Goal: Task Accomplishment & Management: Use online tool/utility

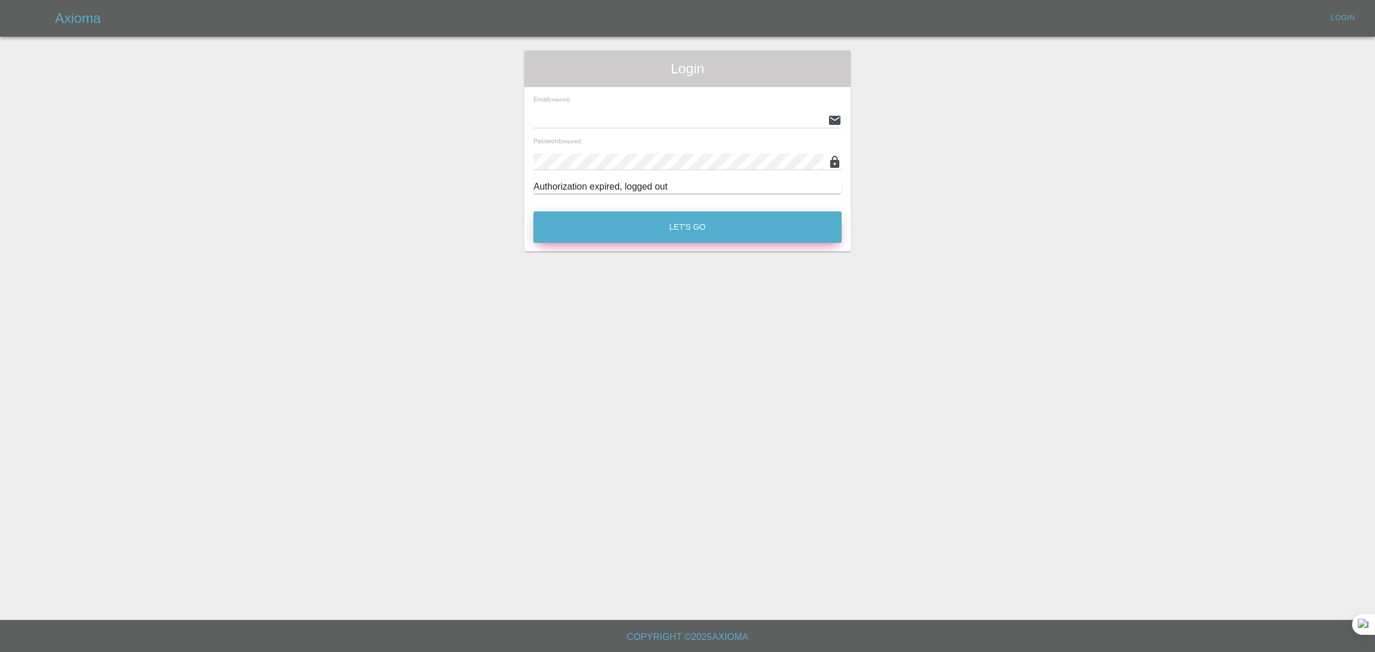
type input "[EMAIL_ADDRESS][DOMAIN_NAME]"
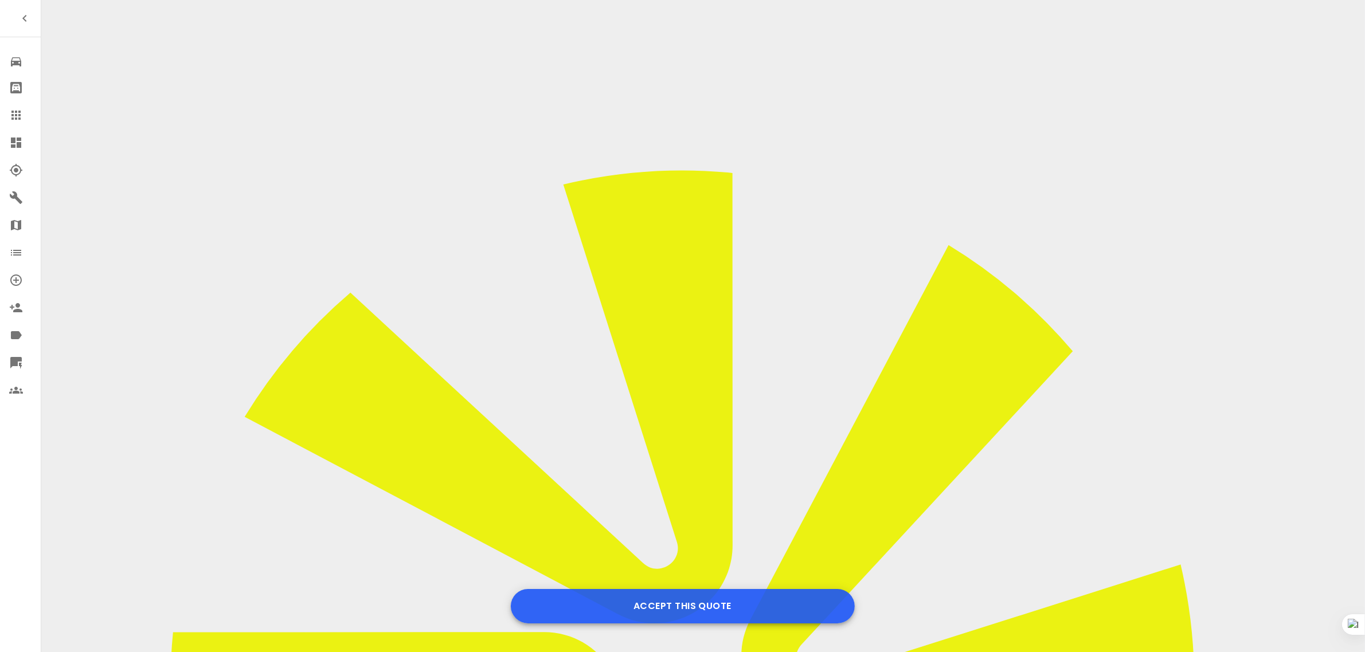
click at [687, 613] on button "Accept this Quote" at bounding box center [683, 606] width 344 height 34
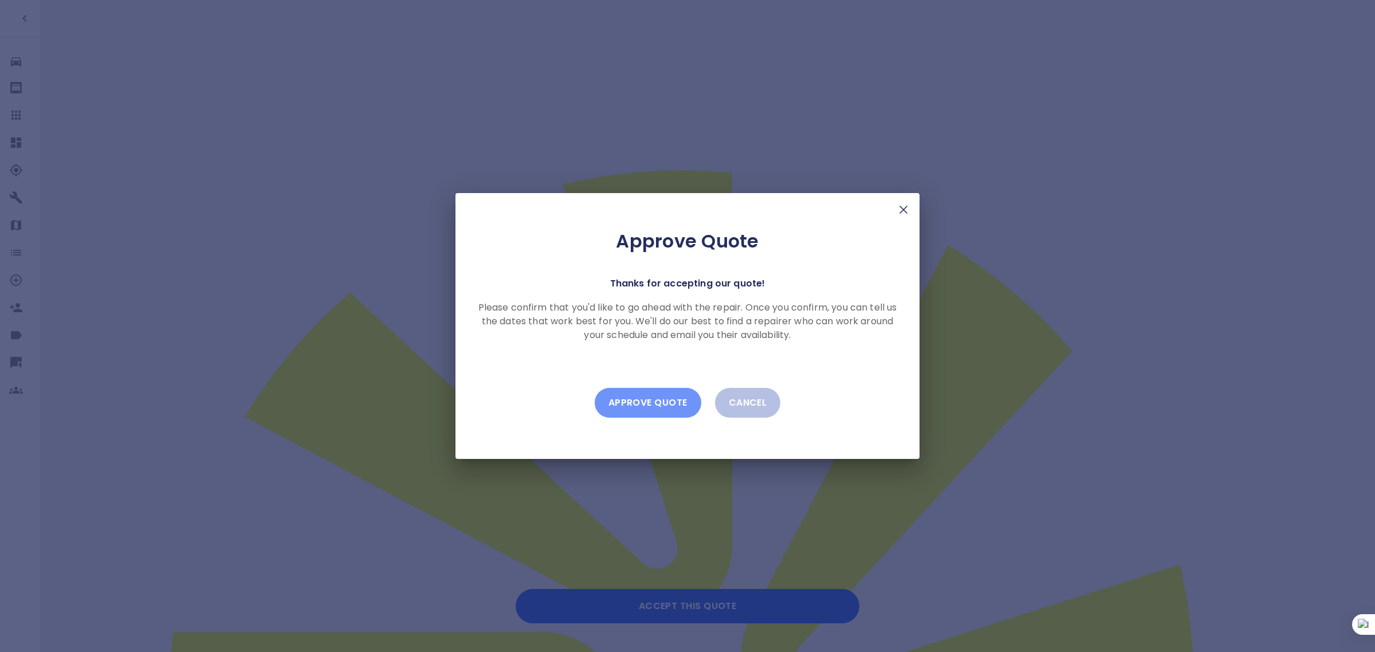
click at [630, 395] on button "Approve Quote" at bounding box center [648, 403] width 107 height 30
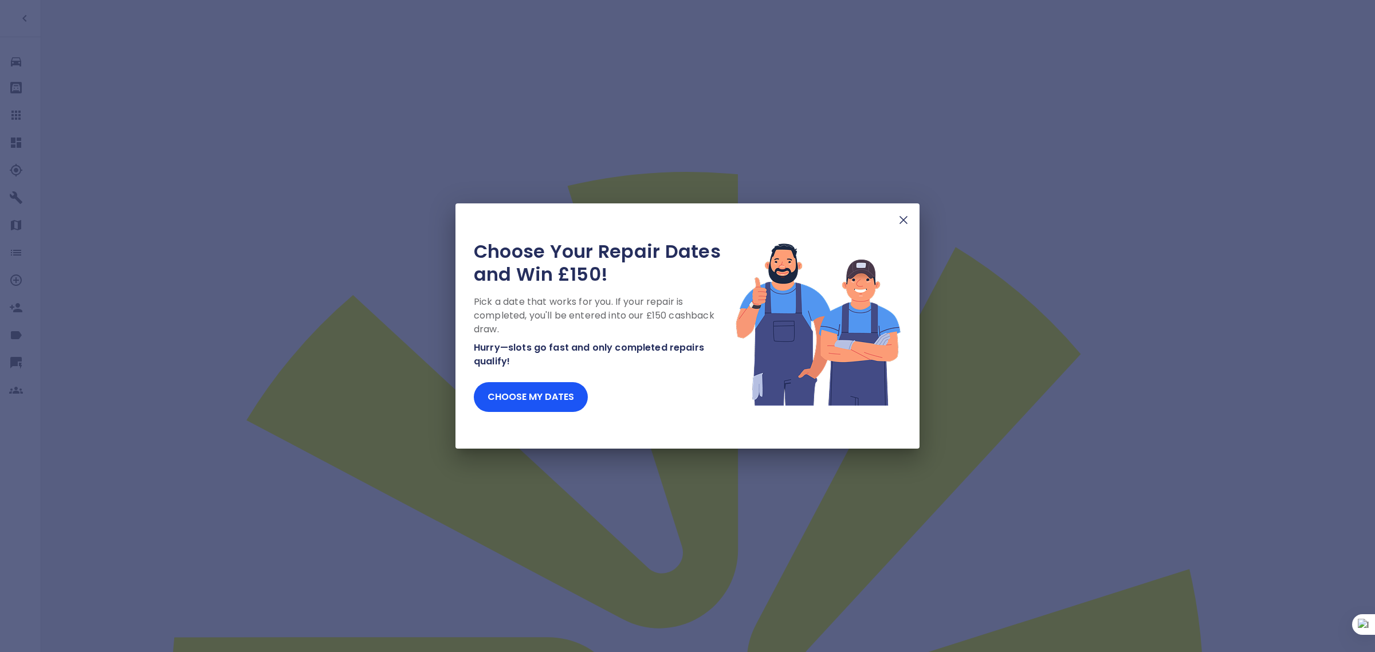
click at [912, 226] on div "Choose Your Repair Dates and Win £150! Pick a date that works for you. If your …" at bounding box center [688, 325] width 464 height 245
click at [907, 222] on img at bounding box center [904, 220] width 14 height 14
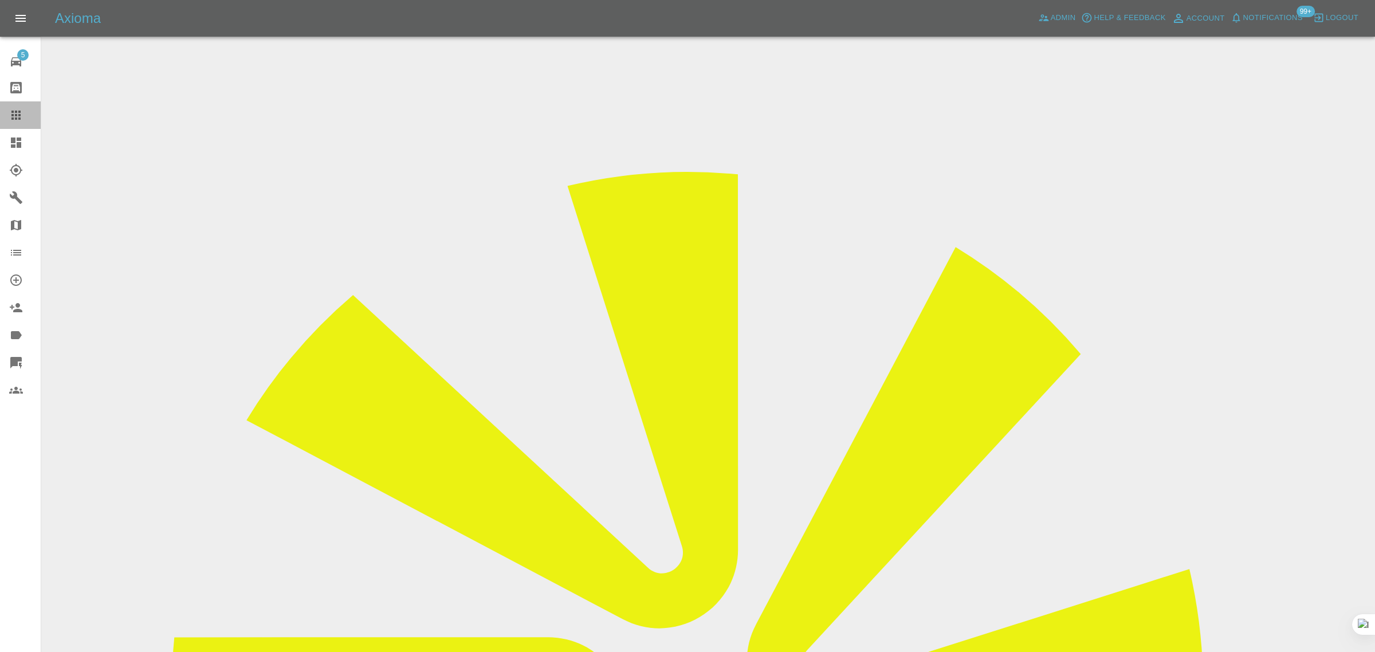
click at [7, 119] on link "Claims" at bounding box center [20, 115] width 41 height 28
paste input "derekprior377@gmail.com"
type input "derekprior377@gmail.co"
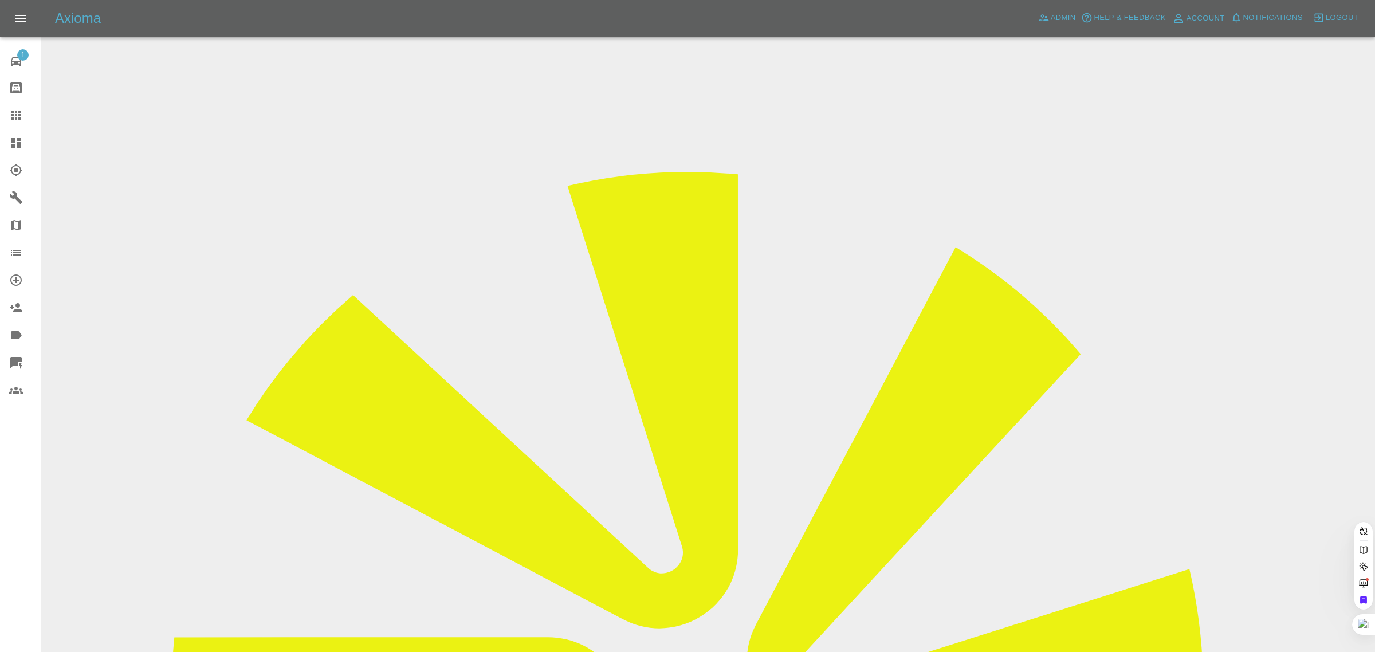
paste input "derekprior377@gmail.com"
type input "derekprior377@gmail.co"
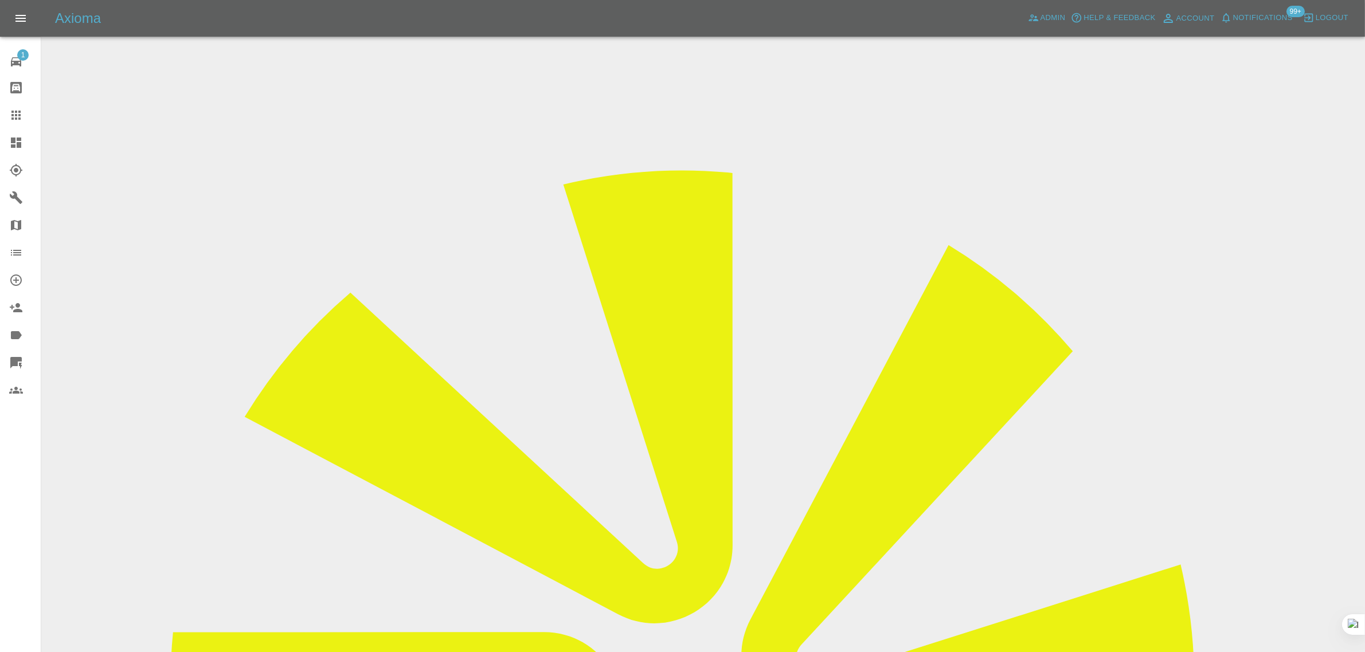
click at [21, 120] on icon at bounding box center [16, 115] width 14 height 14
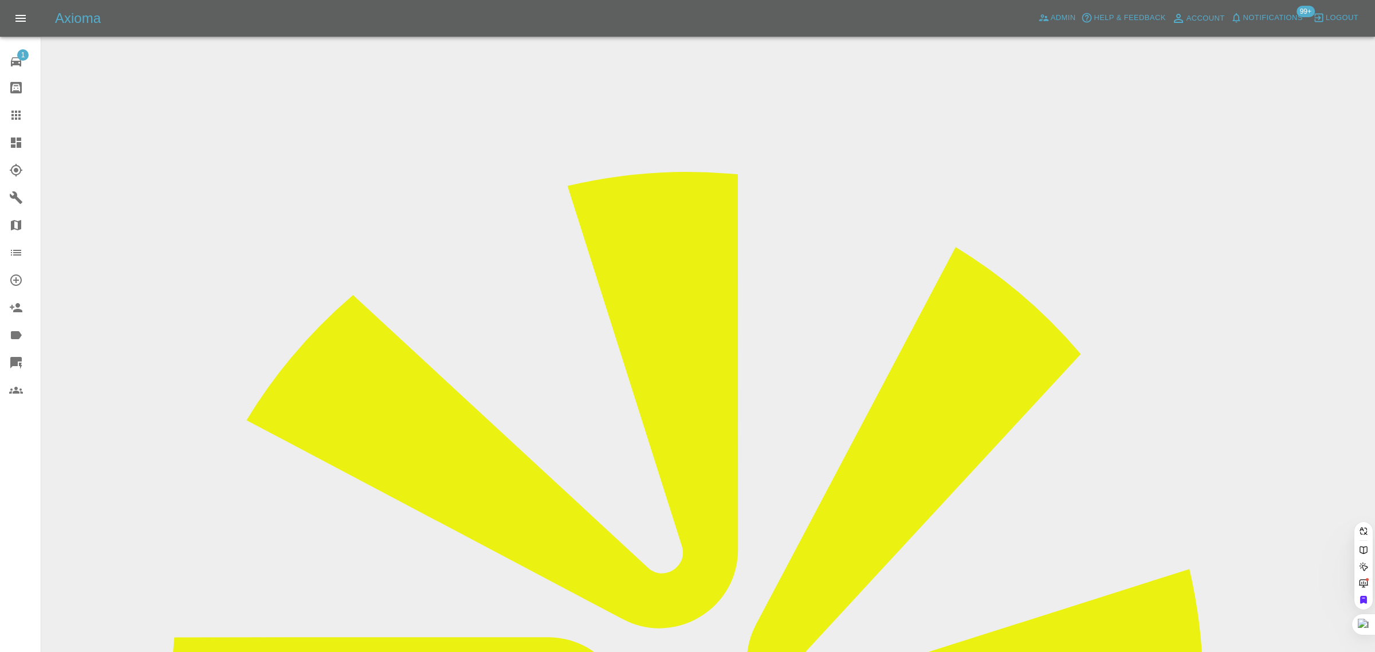
paste input "bob.germon@btinternet.com"
type input "bob.germon@btinternet.com"
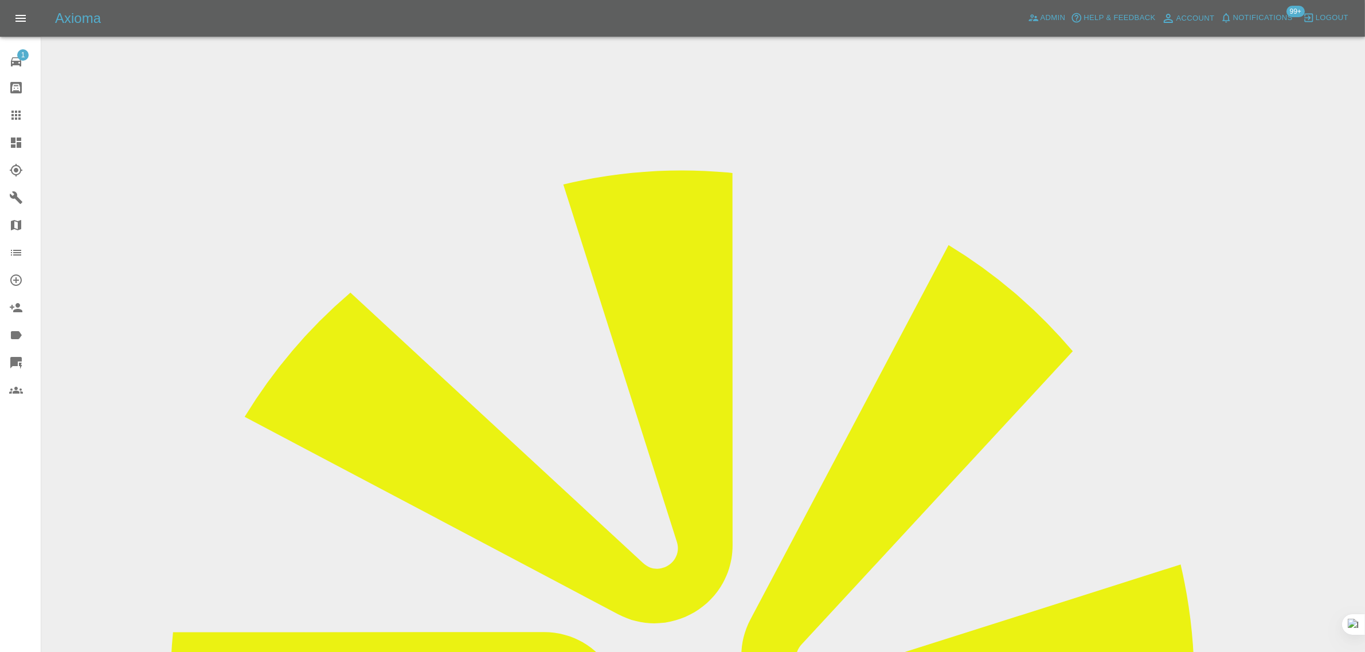
click at [6, 107] on link "Claims" at bounding box center [20, 115] width 41 height 28
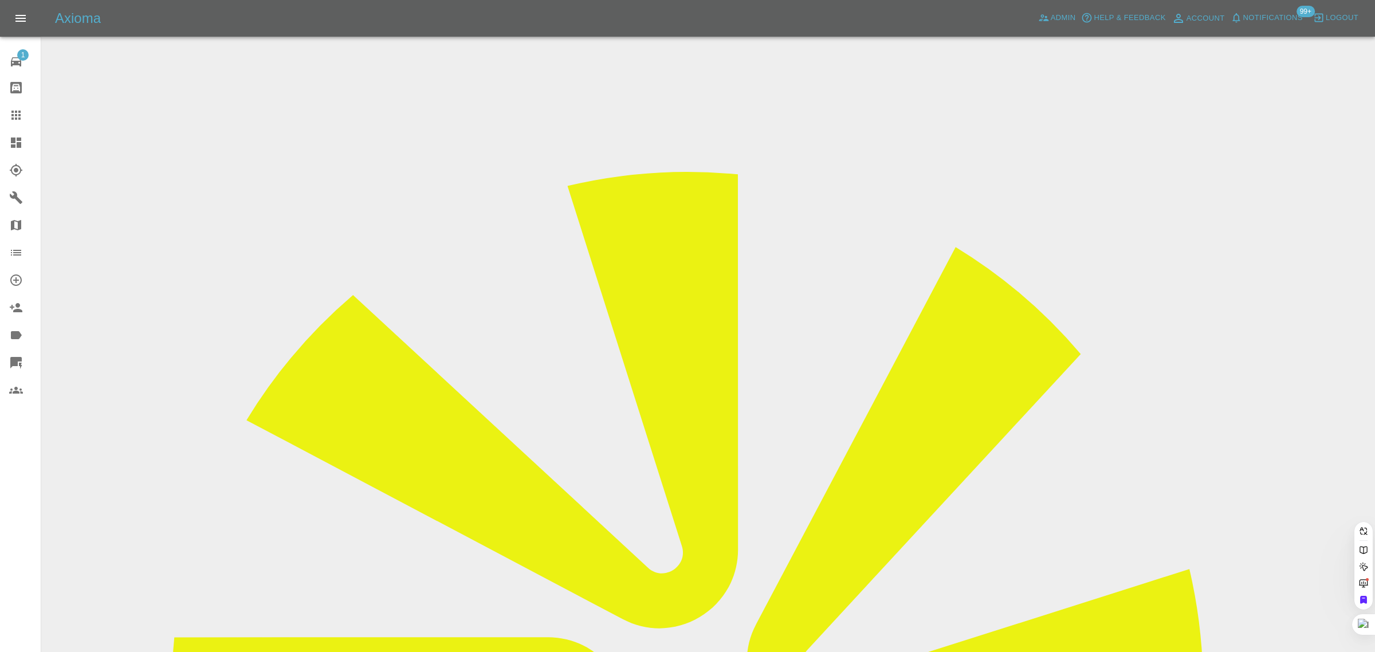
paste input "ricki.hill@gmail.com"
type input "ricki.hill@gmail.com"
click at [27, 500] on div "1 Repair home Bodyshop home Claims Dashboard Explorer Garages Map Organization …" at bounding box center [20, 326] width 41 height 652
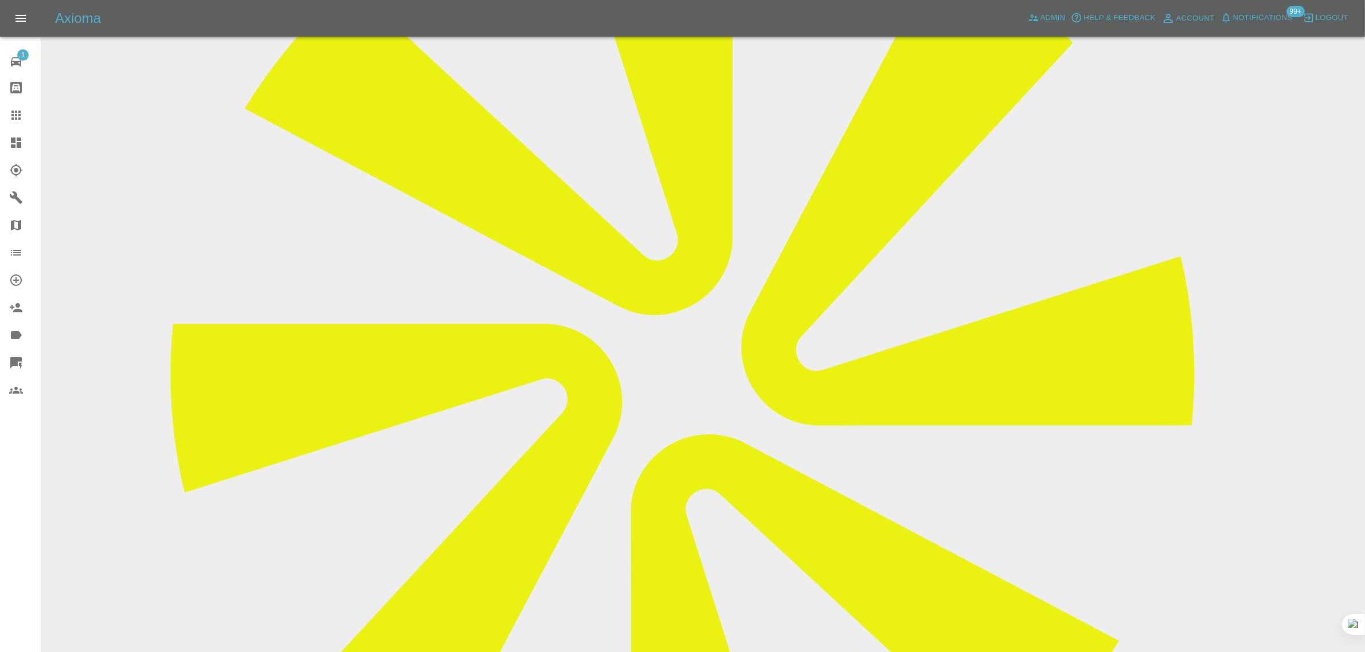
scroll to position [645, 0]
